Goal: Navigation & Orientation: Find specific page/section

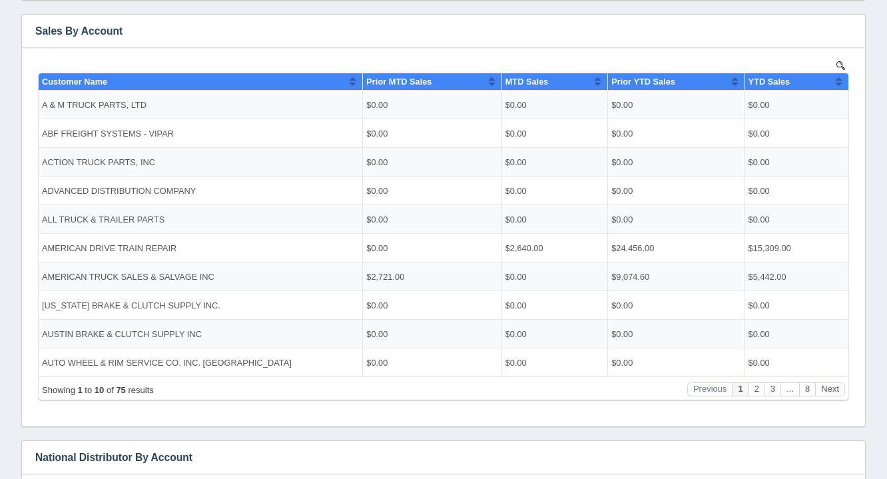
scroll to position [248, 0]
click at [831, 390] on button "Next" at bounding box center [830, 389] width 30 height 14
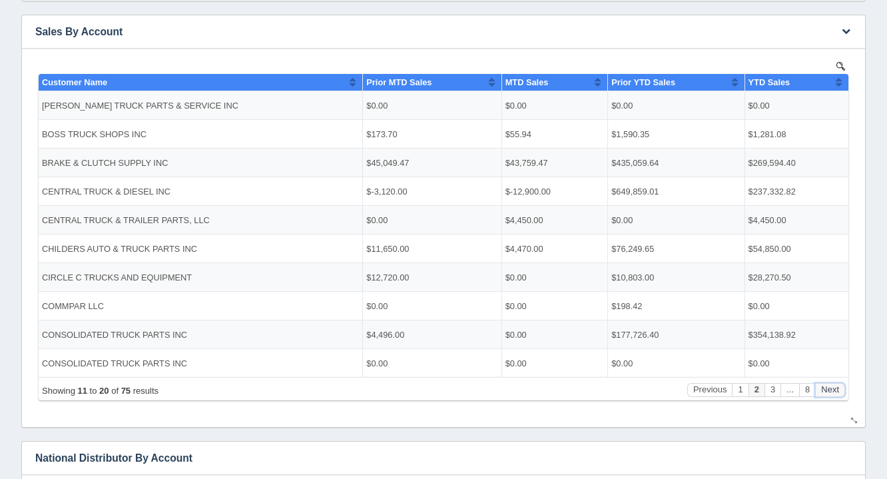
click at [831, 390] on button "Next" at bounding box center [830, 389] width 30 height 14
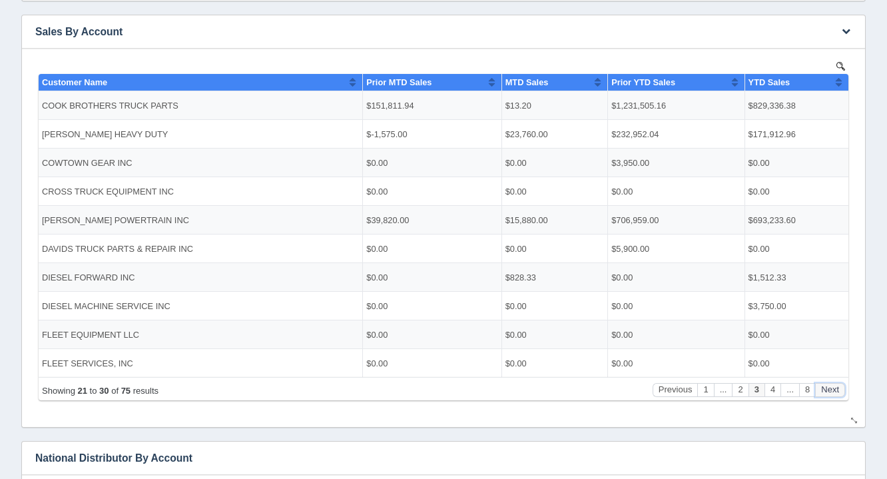
click at [831, 390] on button "Next" at bounding box center [830, 389] width 30 height 14
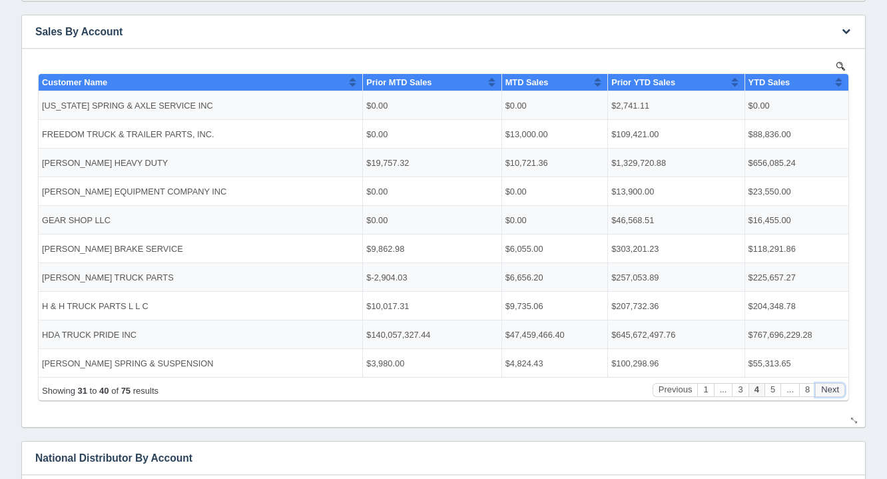
click at [831, 390] on button "Next" at bounding box center [830, 389] width 30 height 14
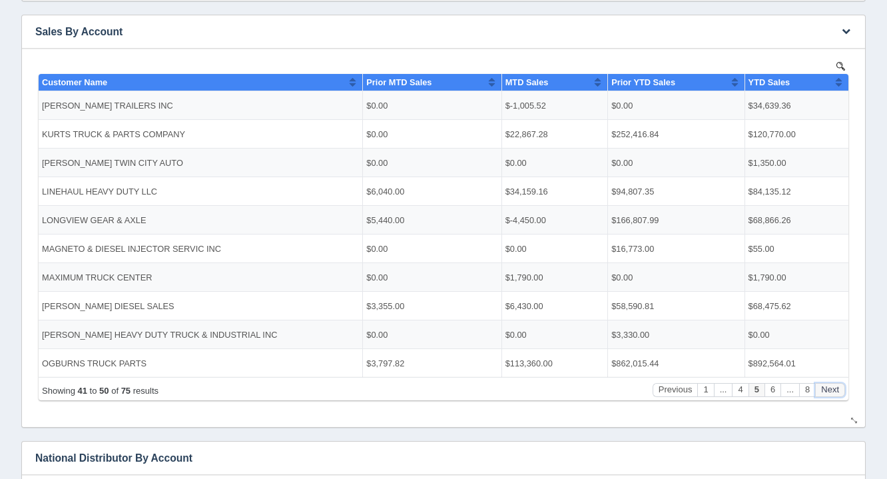
click at [831, 390] on button "Next" at bounding box center [830, 389] width 30 height 14
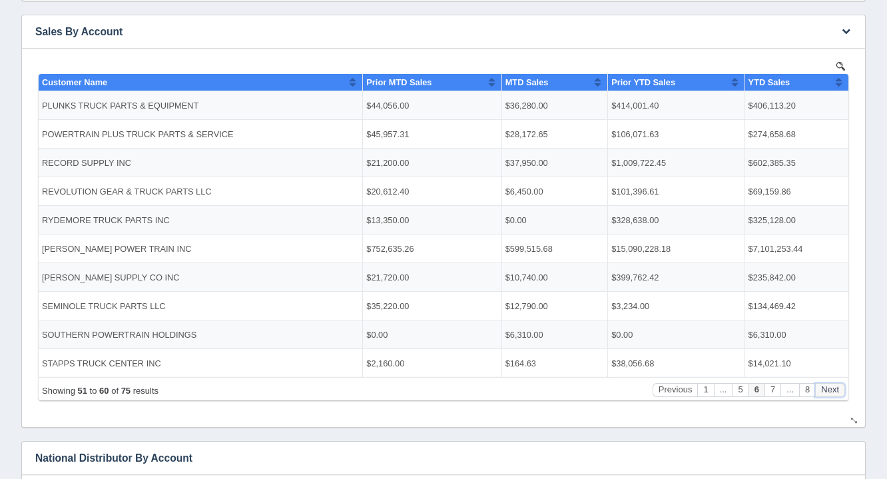
click at [831, 390] on button "Next" at bounding box center [830, 389] width 30 height 14
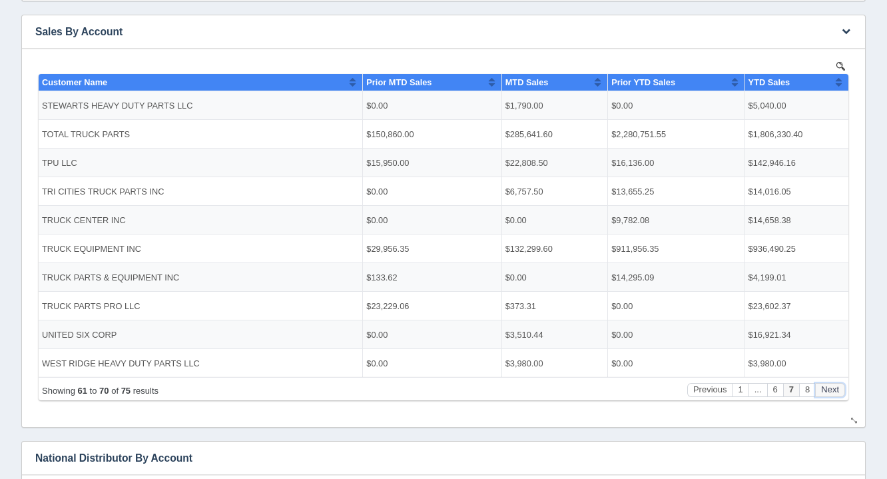
click at [831, 390] on button "Next" at bounding box center [830, 389] width 30 height 14
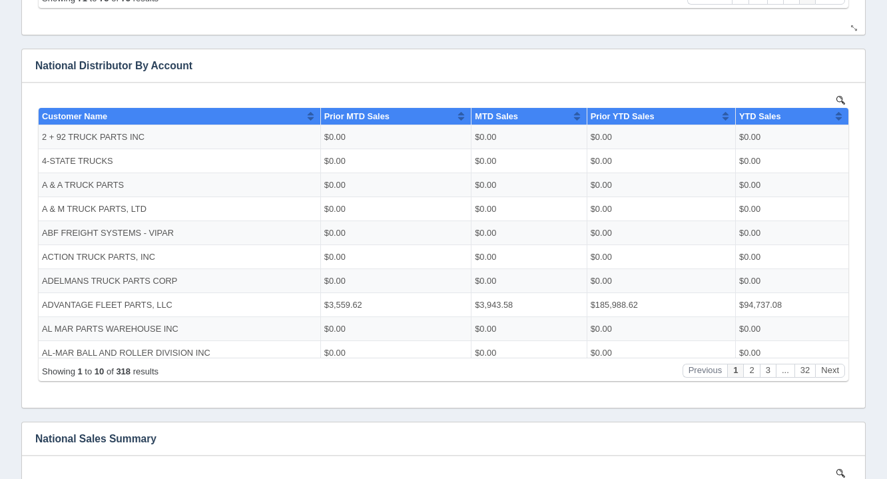
scroll to position [643, 0]
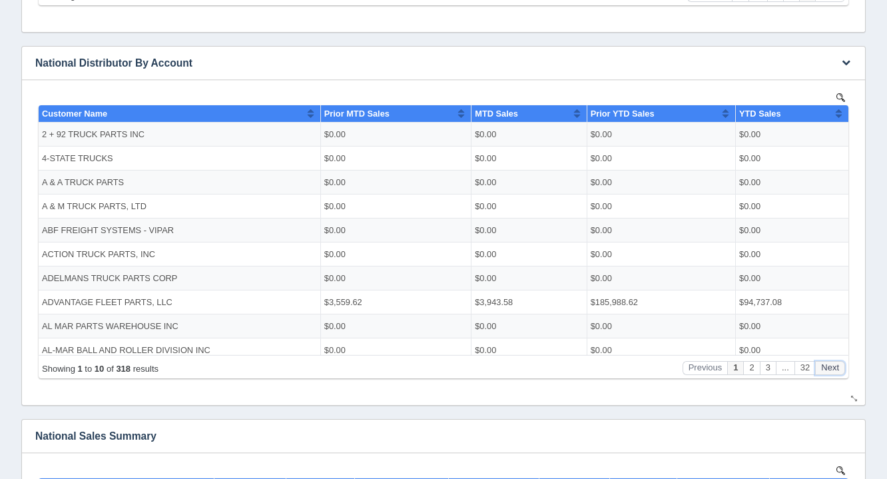
click at [832, 364] on button "Next" at bounding box center [830, 367] width 30 height 14
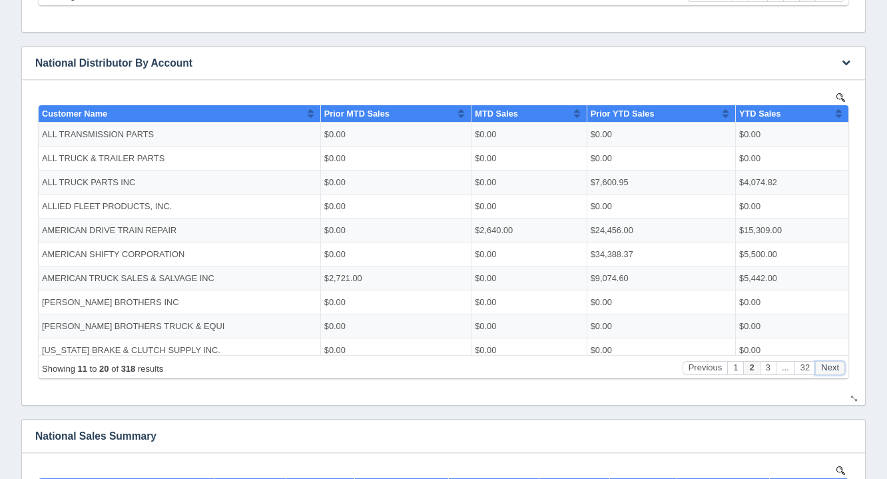
click at [832, 364] on button "Next" at bounding box center [830, 367] width 30 height 14
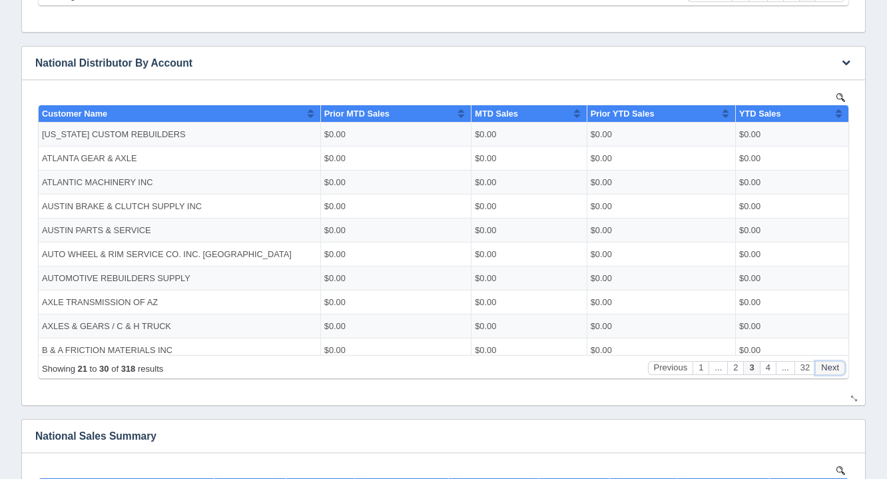
click at [832, 364] on button "Next" at bounding box center [830, 367] width 30 height 14
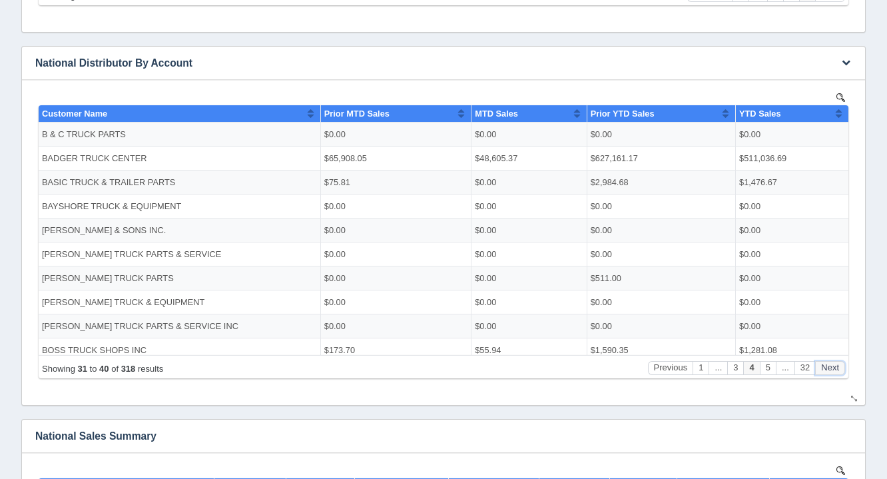
click at [832, 364] on button "Next" at bounding box center [830, 367] width 30 height 14
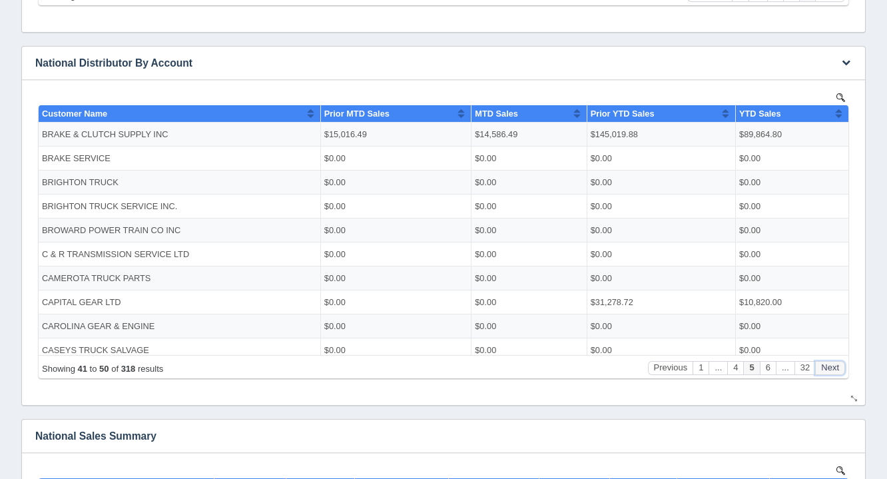
click at [832, 364] on button "Next" at bounding box center [830, 367] width 30 height 14
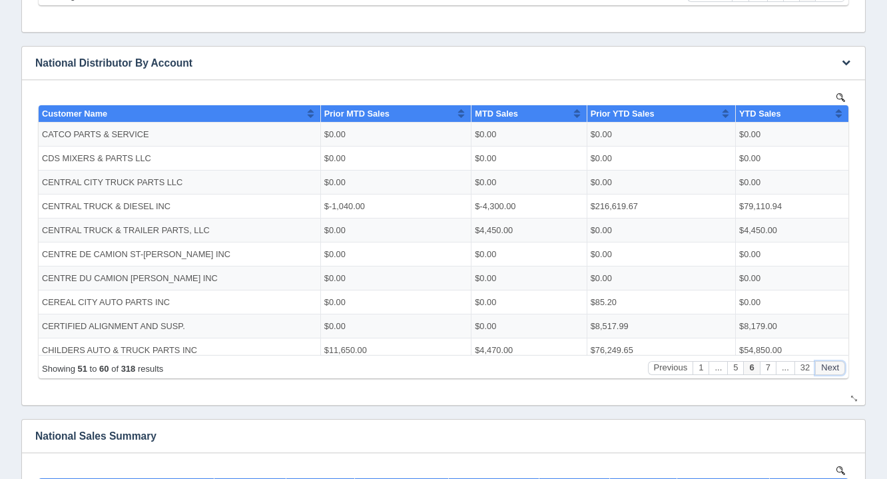
click at [832, 364] on button "Next" at bounding box center [830, 367] width 30 height 14
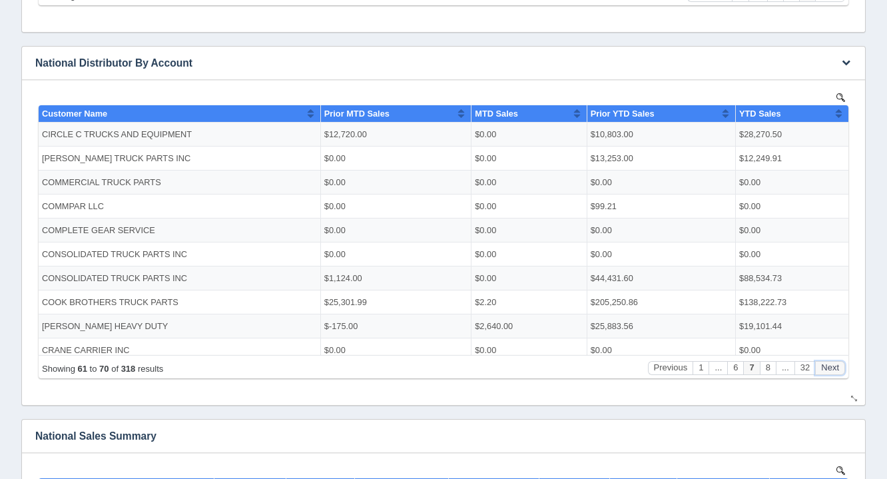
click at [832, 364] on button "Next" at bounding box center [830, 367] width 30 height 14
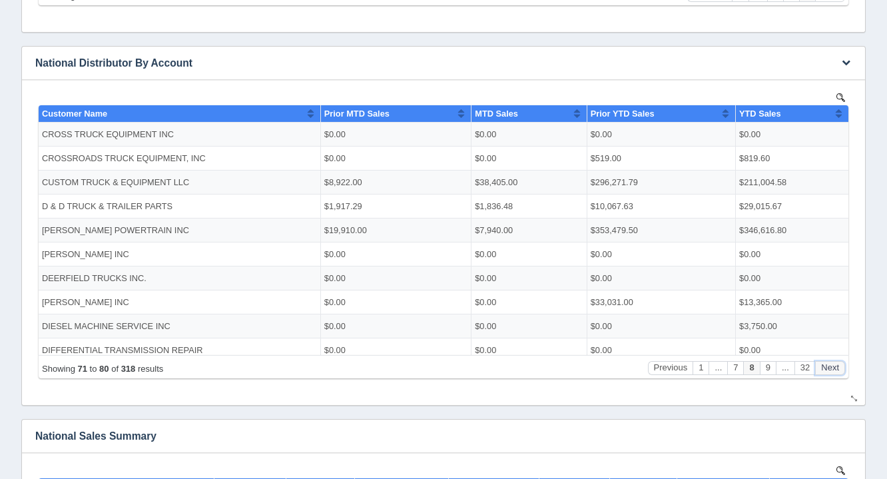
click at [832, 364] on button "Next" at bounding box center [830, 367] width 30 height 14
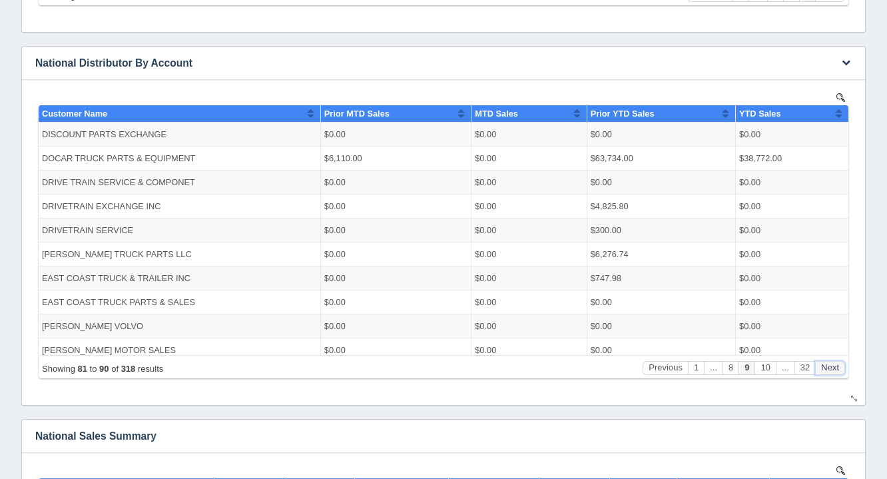
click at [832, 364] on button "Next" at bounding box center [830, 367] width 30 height 14
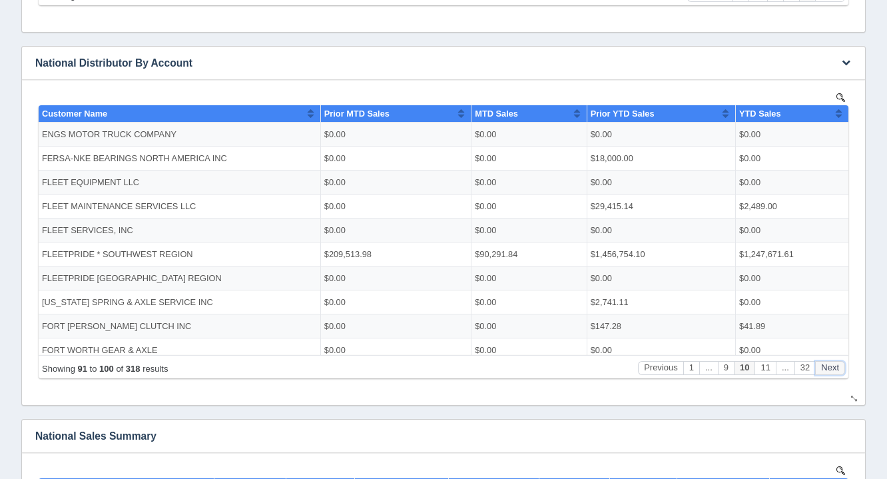
click at [832, 364] on button "Next" at bounding box center [830, 367] width 30 height 14
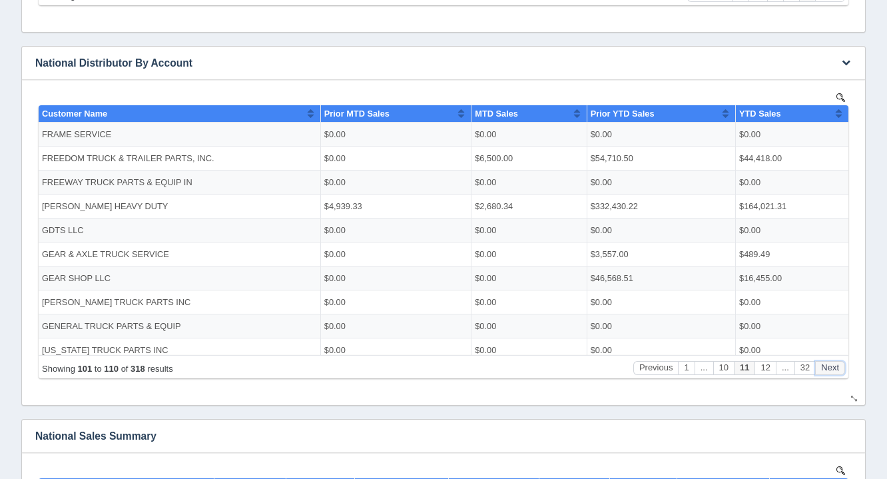
click at [832, 364] on button "Next" at bounding box center [830, 367] width 30 height 14
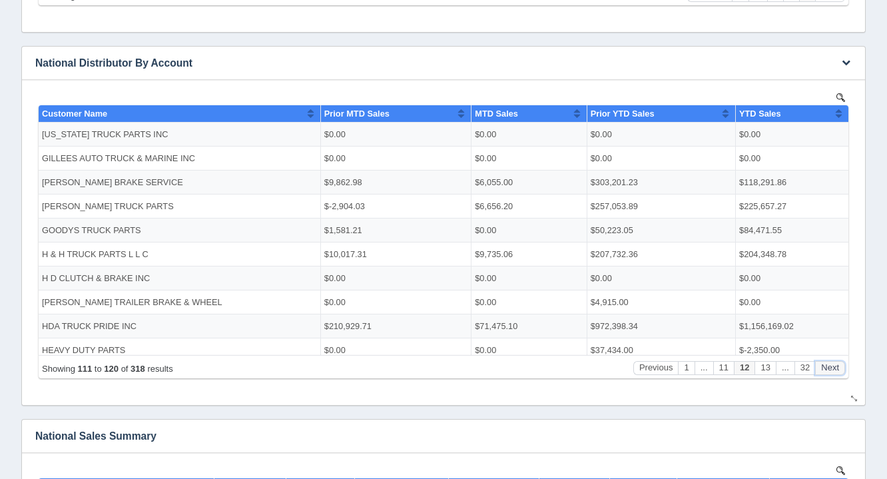
click at [832, 364] on button "Next" at bounding box center [830, 367] width 30 height 14
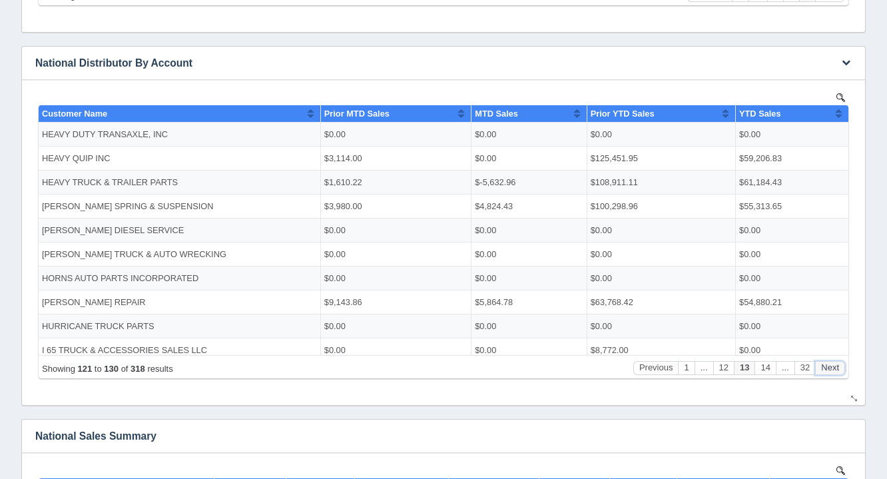
click at [832, 364] on button "Next" at bounding box center [830, 367] width 30 height 14
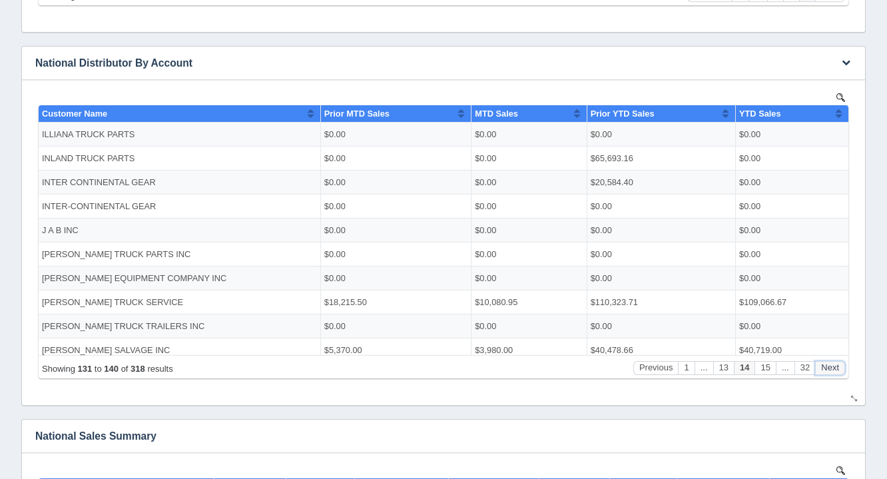
click at [832, 364] on button "Next" at bounding box center [830, 367] width 30 height 14
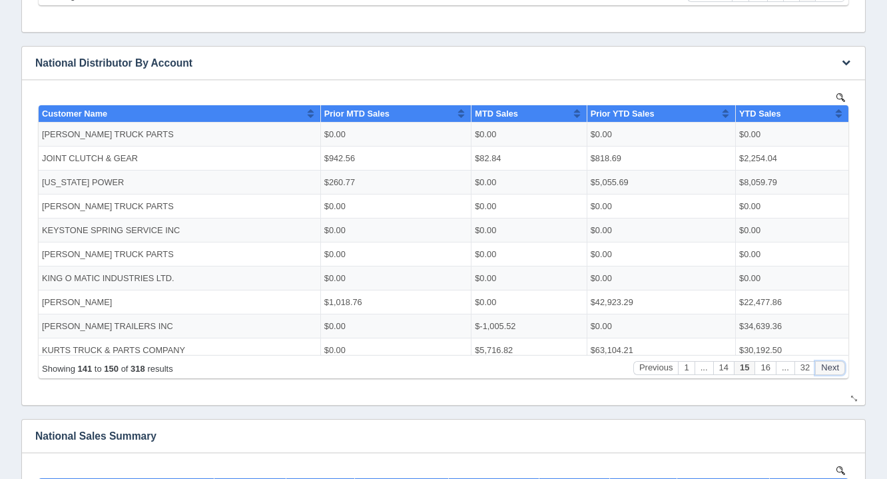
click at [832, 364] on button "Next" at bounding box center [830, 367] width 30 height 14
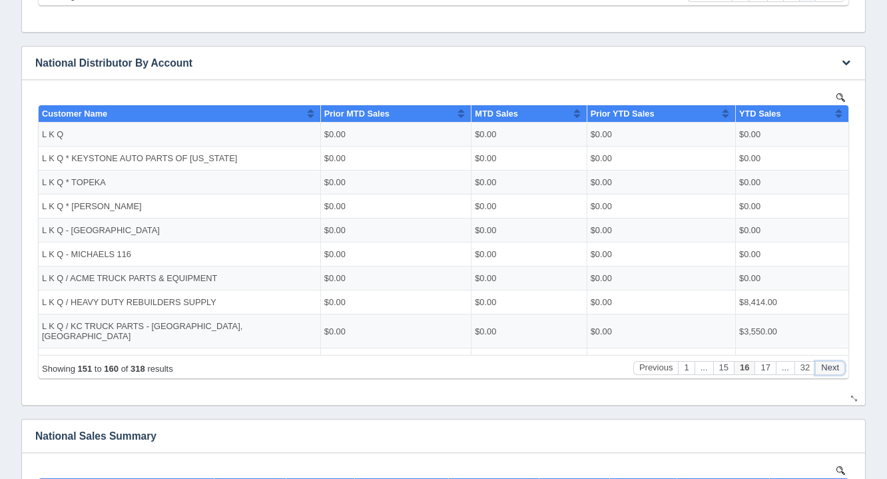
click at [832, 364] on button "Next" at bounding box center [830, 367] width 30 height 14
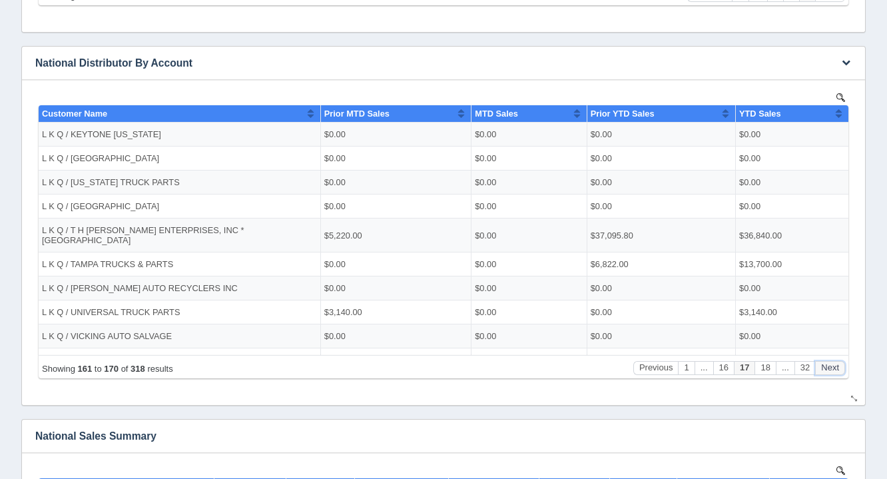
click at [832, 364] on button "Next" at bounding box center [830, 367] width 30 height 14
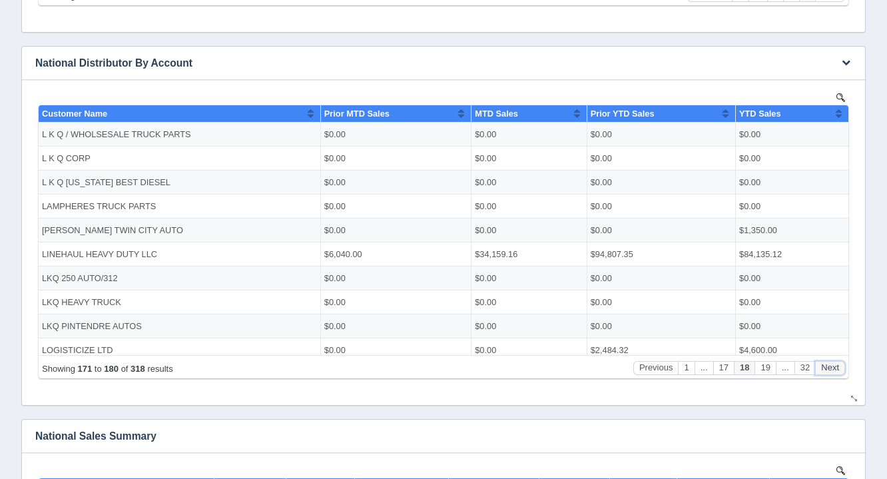
click at [832, 364] on button "Next" at bounding box center [830, 367] width 30 height 14
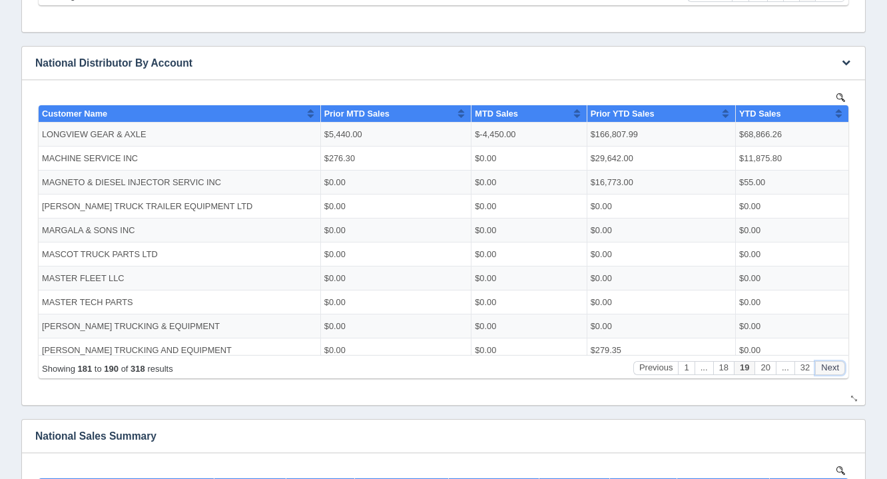
click at [832, 364] on button "Next" at bounding box center [830, 367] width 30 height 14
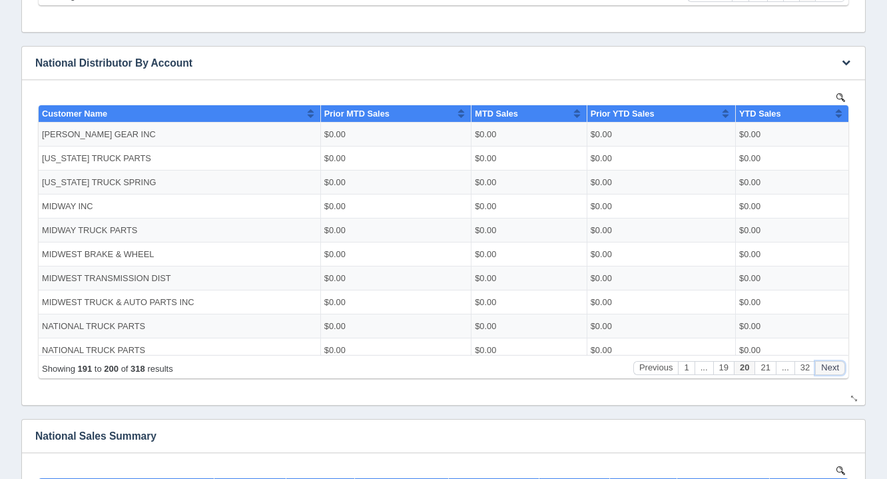
click at [832, 364] on button "Next" at bounding box center [830, 367] width 30 height 14
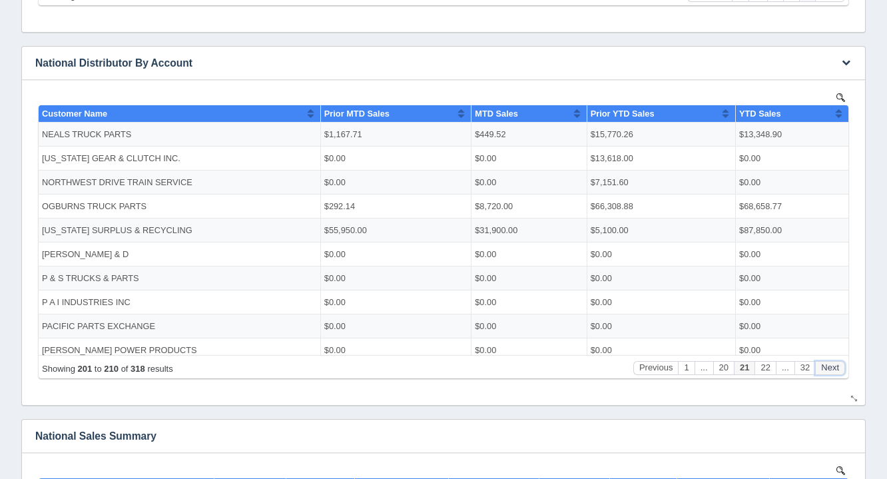
click at [832, 364] on button "Next" at bounding box center [830, 367] width 30 height 14
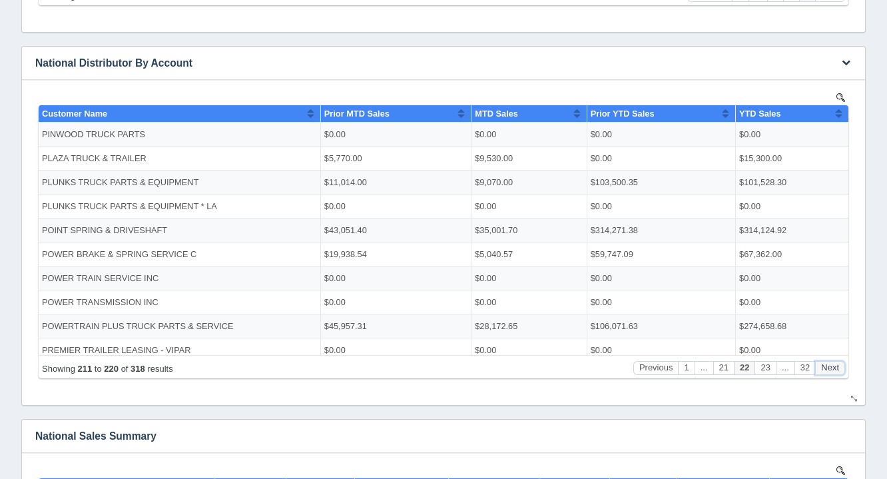
click at [832, 364] on button "Next" at bounding box center [830, 367] width 30 height 14
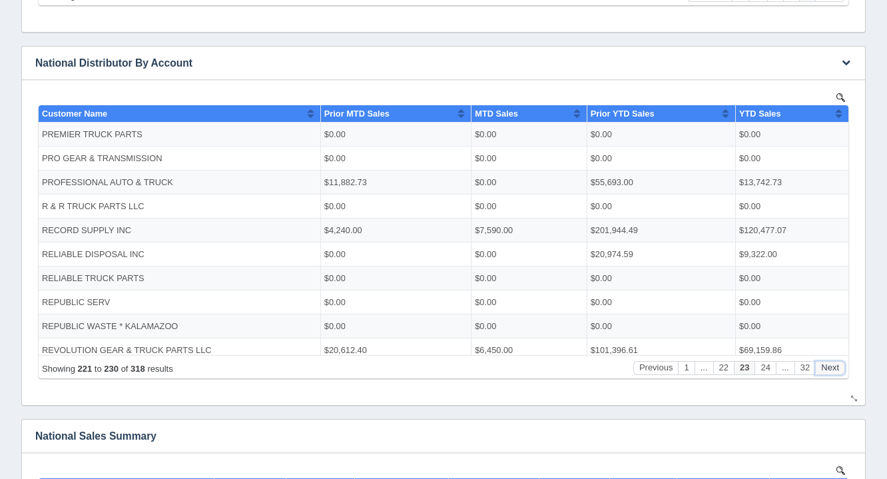
click at [832, 364] on button "Next" at bounding box center [830, 367] width 30 height 14
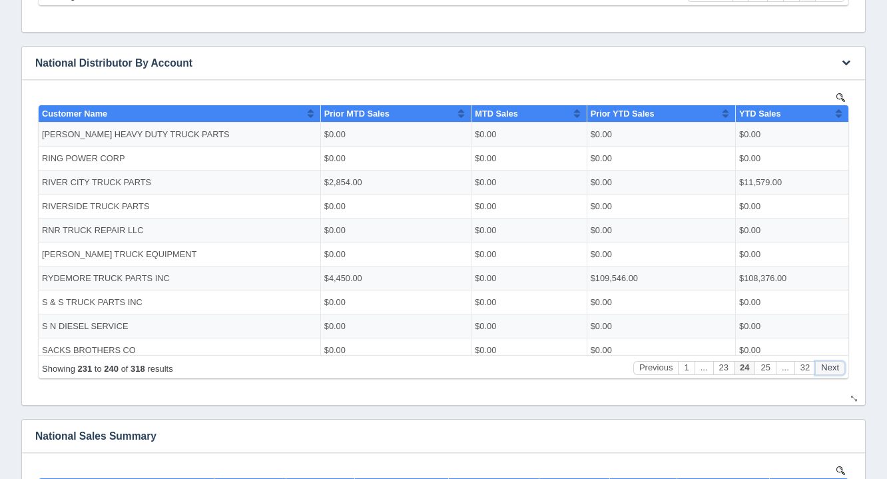
click at [832, 364] on button "Next" at bounding box center [830, 367] width 30 height 14
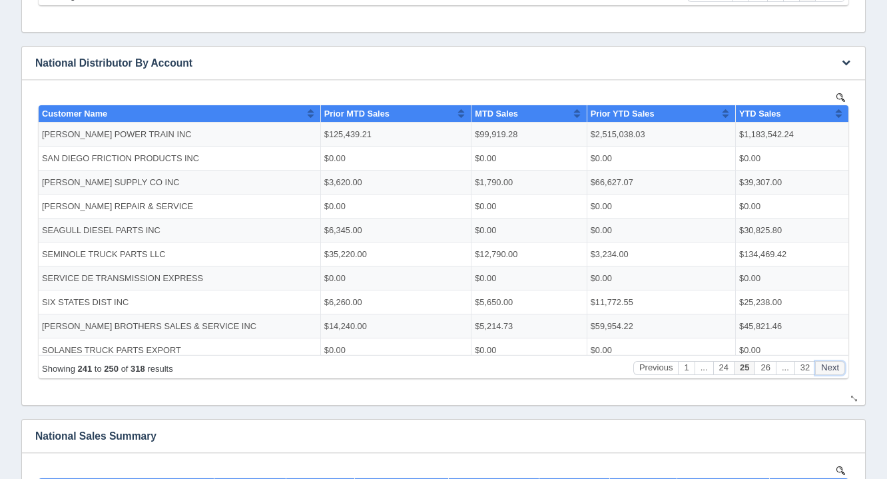
click at [832, 364] on button "Next" at bounding box center [830, 367] width 30 height 14
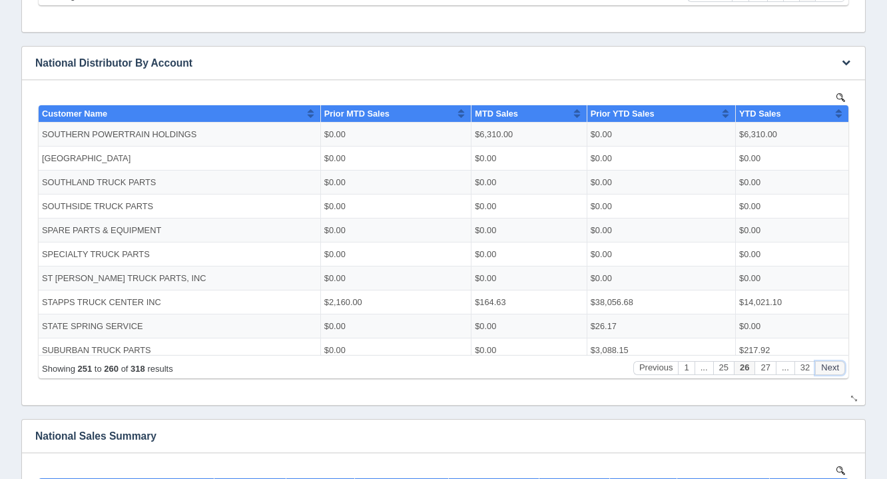
click at [832, 364] on button "Next" at bounding box center [830, 367] width 30 height 14
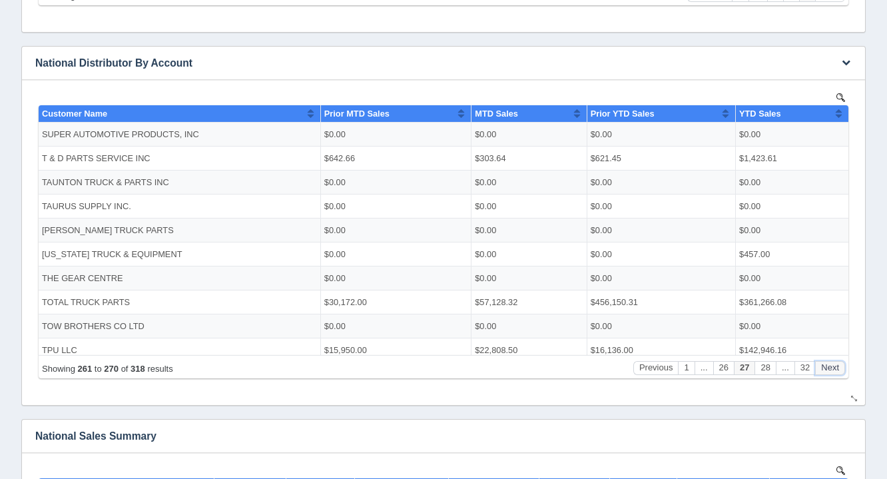
click at [832, 364] on button "Next" at bounding box center [830, 367] width 30 height 14
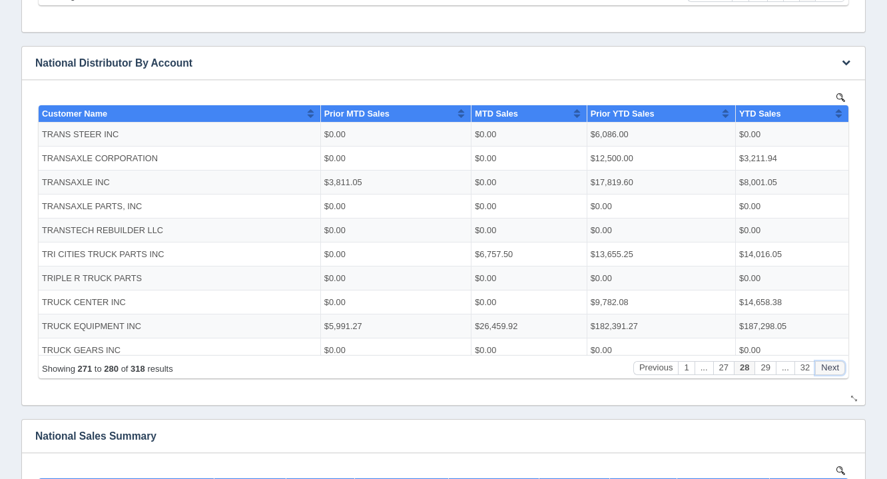
click at [832, 364] on button "Next" at bounding box center [830, 367] width 30 height 14
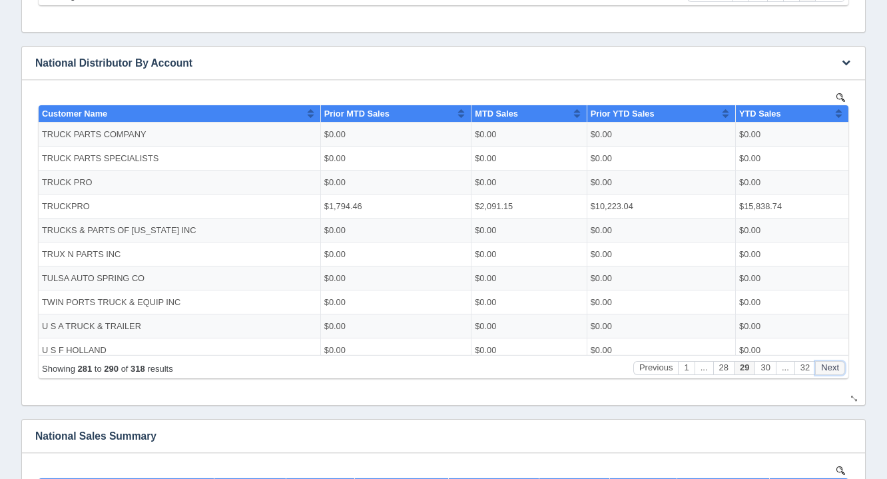
click at [832, 364] on button "Next" at bounding box center [830, 367] width 30 height 14
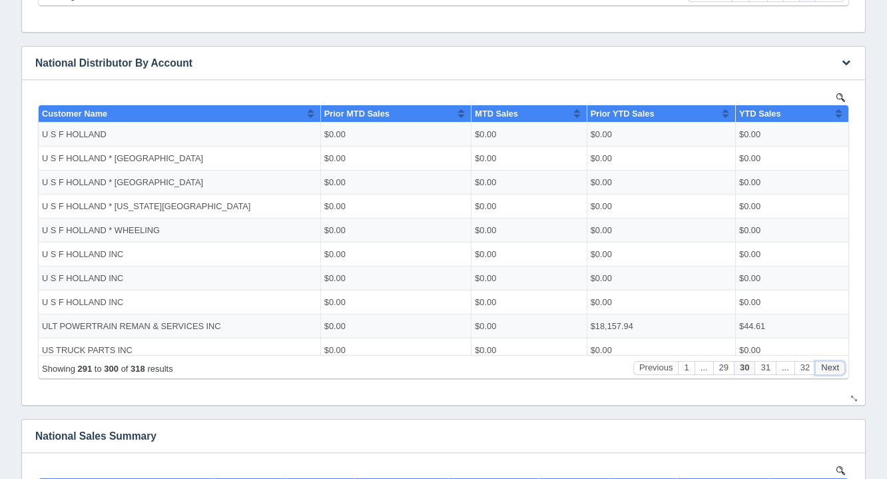
click at [832, 364] on button "Next" at bounding box center [830, 367] width 30 height 14
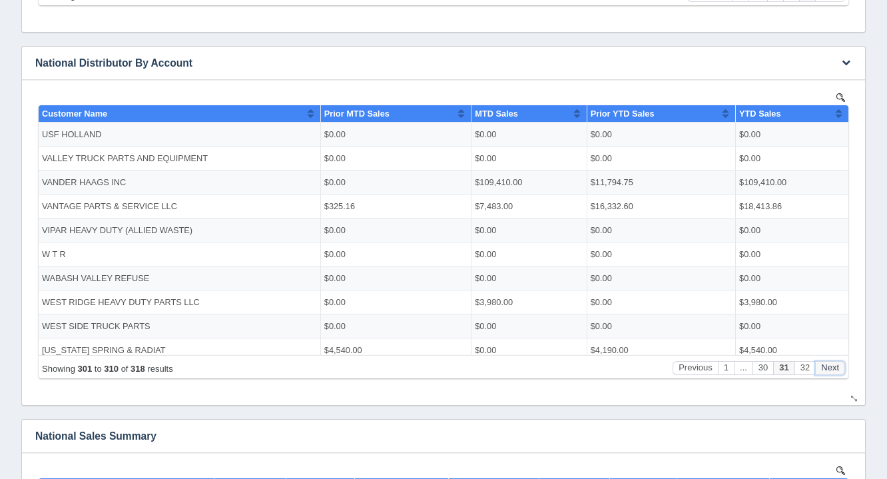
click at [832, 364] on button "Next" at bounding box center [830, 367] width 30 height 14
